Goal: Task Accomplishment & Management: Manage account settings

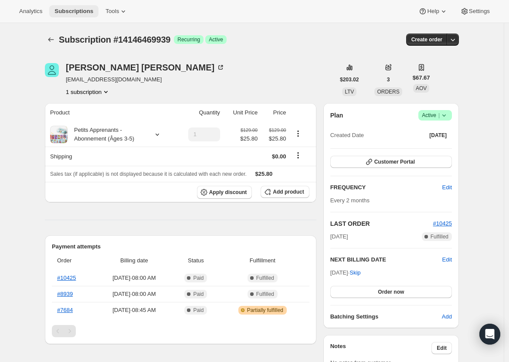
click at [74, 11] on span "Subscriptions" at bounding box center [73, 11] width 39 height 7
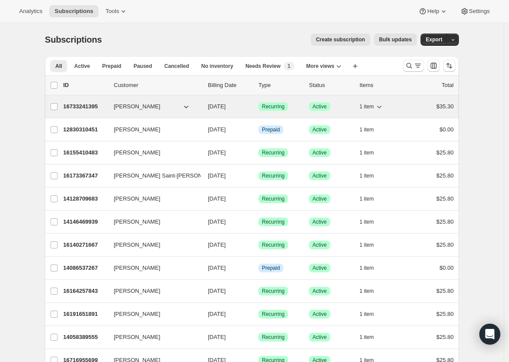
scroll to position [1, 0]
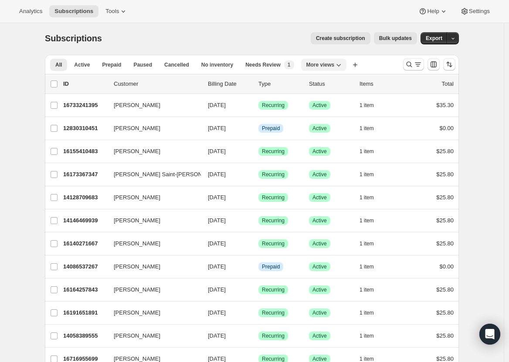
click at [343, 66] on icon "More views" at bounding box center [338, 65] width 9 height 9
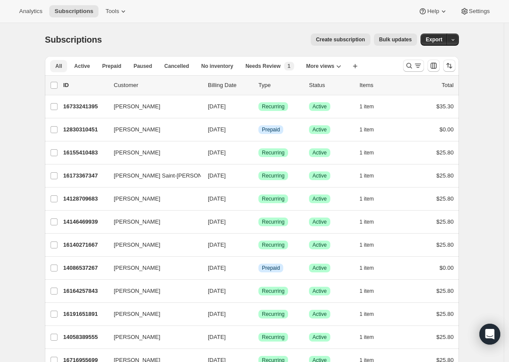
scroll to position [0, 0]
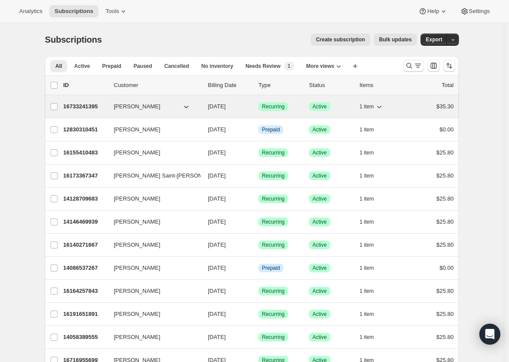
click at [288, 108] on span "Success Recurring" at bounding box center [273, 106] width 30 height 9
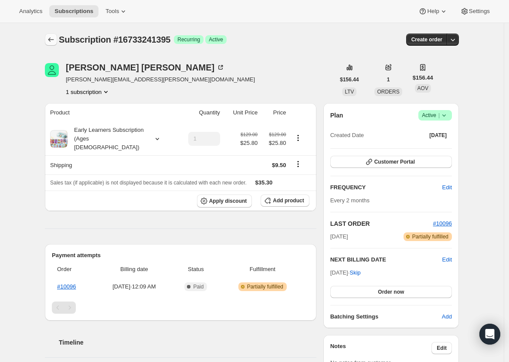
click at [51, 42] on icon "Subscriptions" at bounding box center [51, 39] width 9 height 9
